Goal: Find contact information: Find contact information

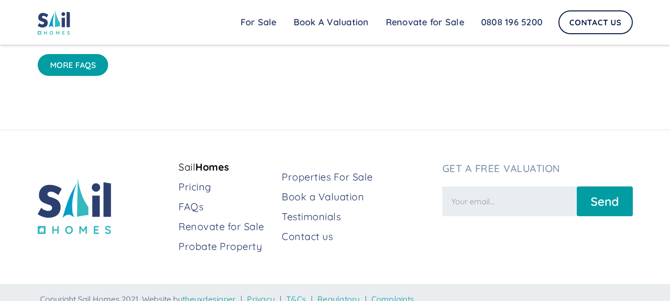
scroll to position [2708, 0]
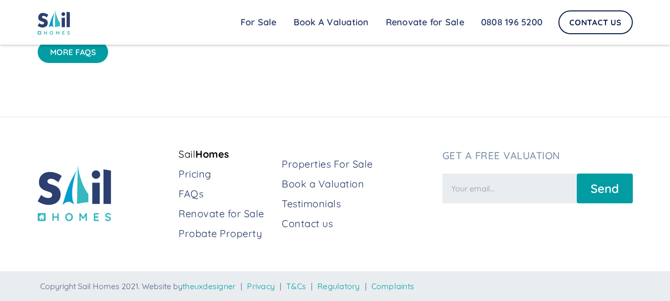
click at [285, 231] on div "Properties For Sale Book a Valuation Testimonials Contact us" at bounding box center [358, 196] width 152 height 79
click at [334, 212] on div "Properties For Sale Book a Valuation Testimonials Contact us" at bounding box center [358, 196] width 152 height 79
click at [321, 219] on link "Contact us" at bounding box center [358, 224] width 152 height 14
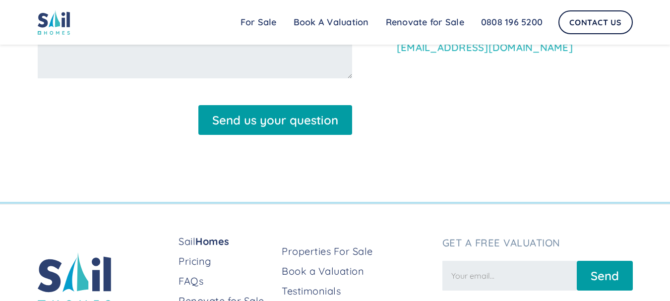
scroll to position [279, 0]
